Goal: Transaction & Acquisition: Obtain resource

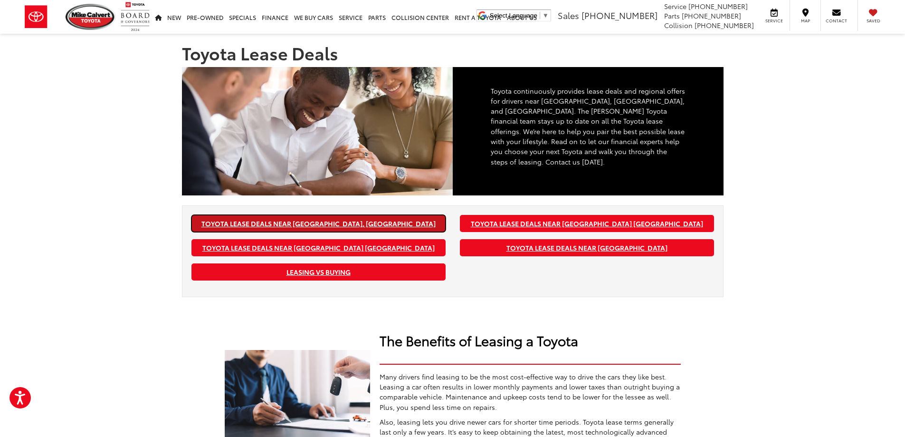
click at [343, 215] on link "Toyota Lease Deals near [GEOGRAPHIC_DATA], [GEOGRAPHIC_DATA]" at bounding box center [318, 223] width 254 height 17
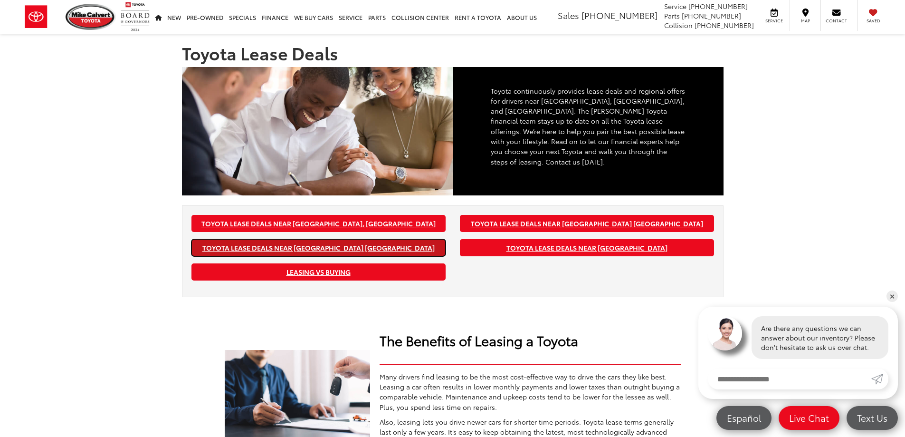
click at [329, 239] on link "Toyota Lease Deals near Houston TX" at bounding box center [318, 247] width 254 height 17
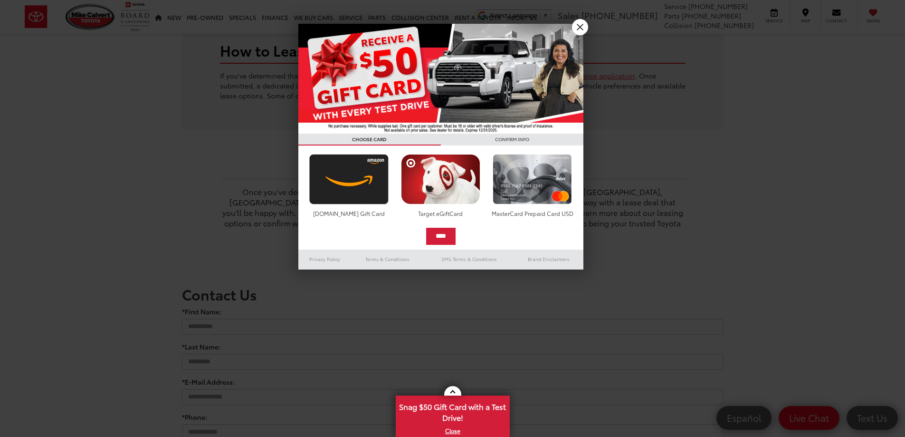
scroll to position [680, 0]
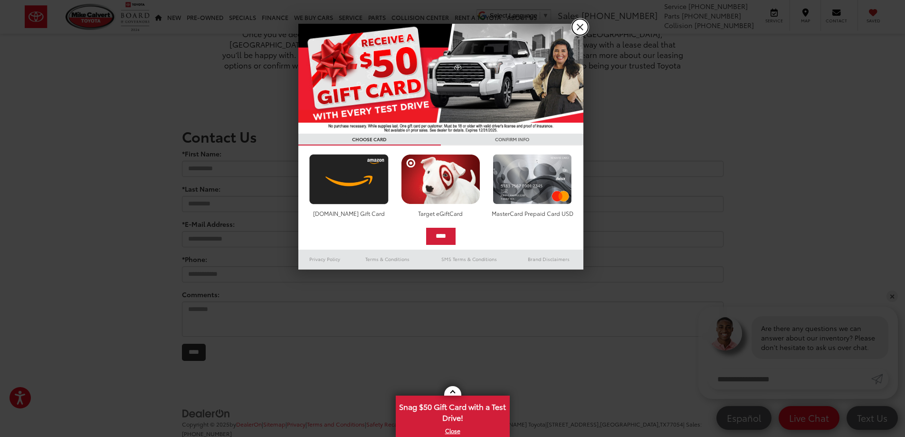
click at [583, 28] on link "X" at bounding box center [580, 27] width 16 height 16
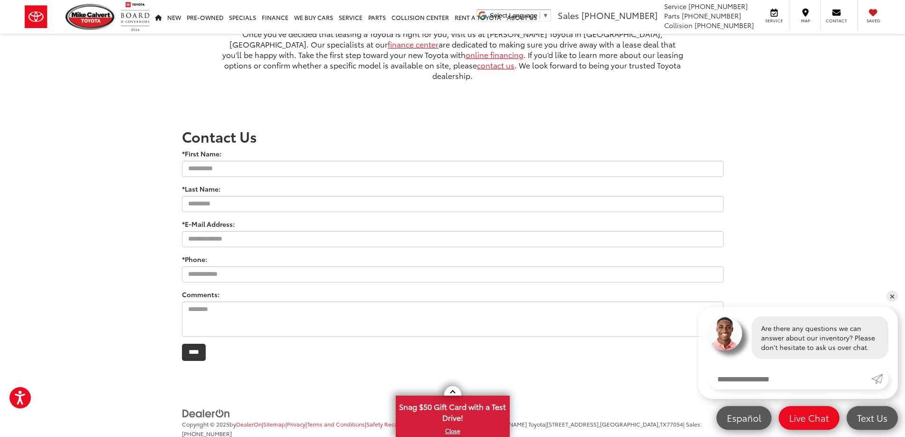
scroll to position [0, 0]
